Goal: Task Accomplishment & Management: Complete application form

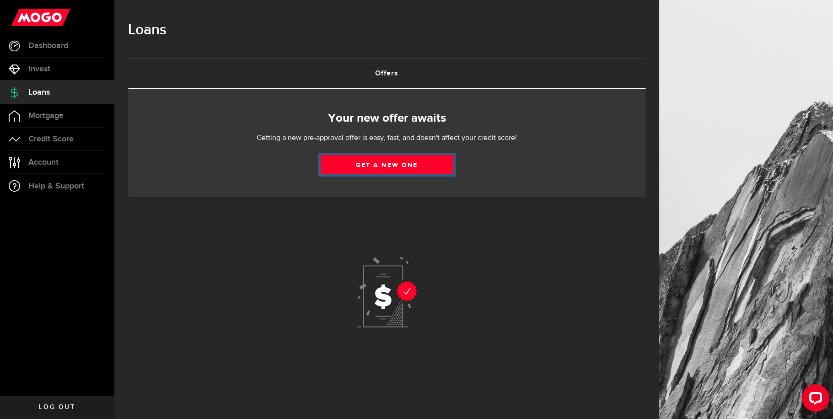
click at [408, 165] on link "Get a new one" at bounding box center [387, 164] width 133 height 19
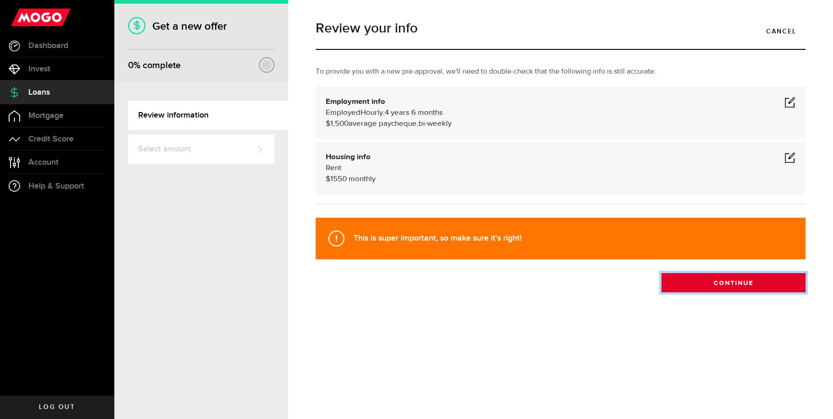
click at [744, 287] on button "Continue" at bounding box center [734, 282] width 144 height 19
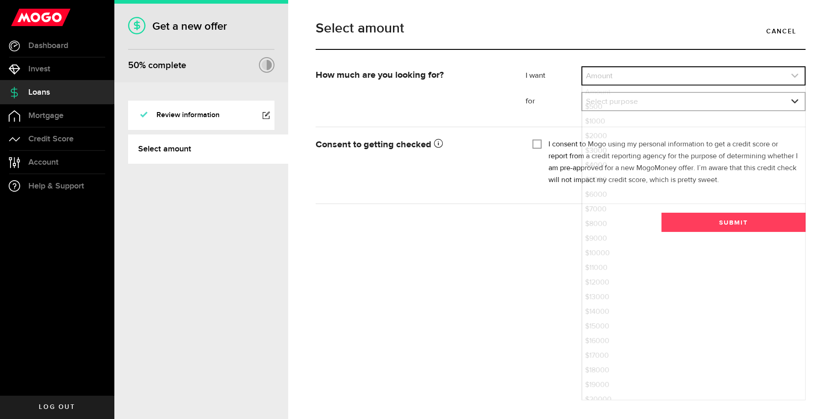
click at [713, 81] on link "expand select" at bounding box center [694, 75] width 222 height 17
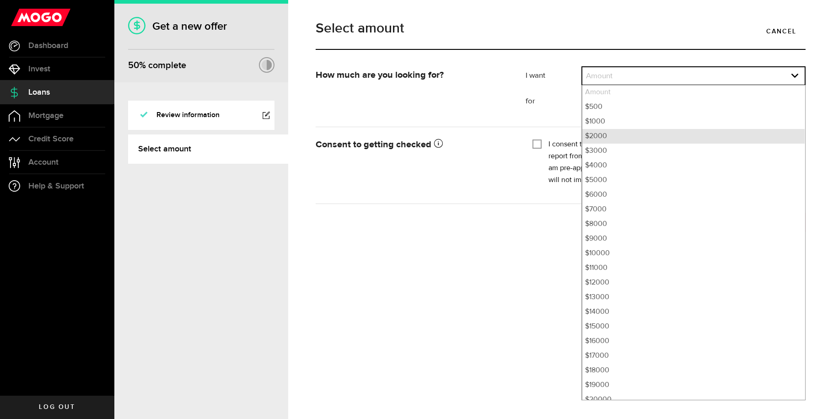
click at [659, 140] on li "$2000" at bounding box center [694, 136] width 222 height 15
select select "2000"
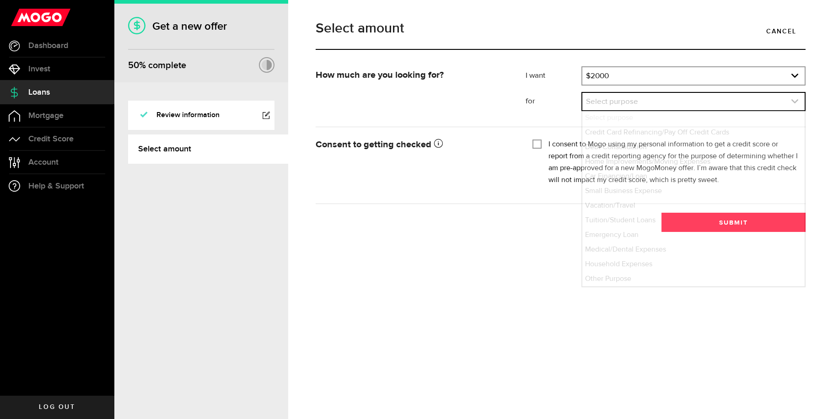
click at [657, 108] on link "expand select" at bounding box center [694, 101] width 222 height 17
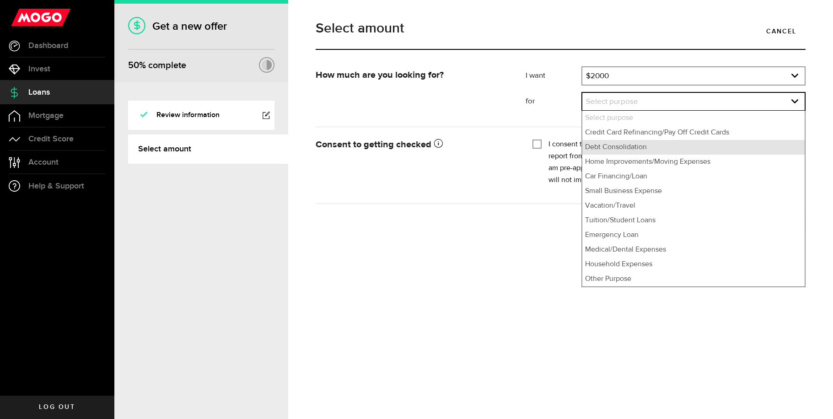
click at [639, 150] on li "Debt Consolidation" at bounding box center [694, 147] width 222 height 15
select select "Debt Consolidation"
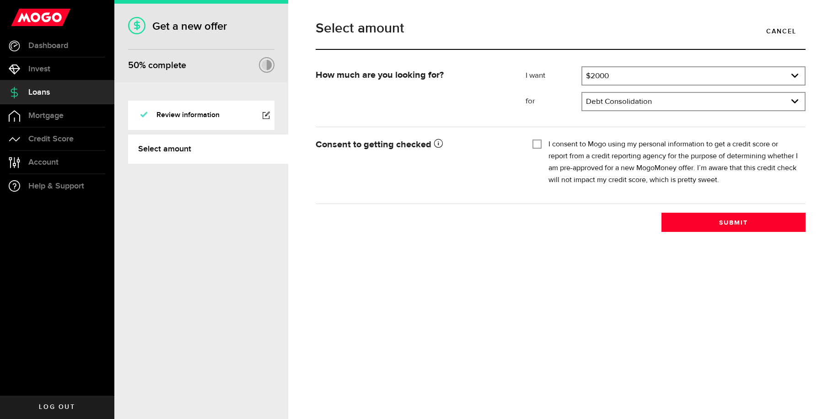
click at [538, 143] on input "I consent to Mogo using my personal information to get a credit score or report…" at bounding box center [537, 143] width 9 height 9
checkbox input "true"
click at [692, 220] on button "Submit" at bounding box center [734, 222] width 144 height 19
